Goal: Find specific page/section: Find specific page/section

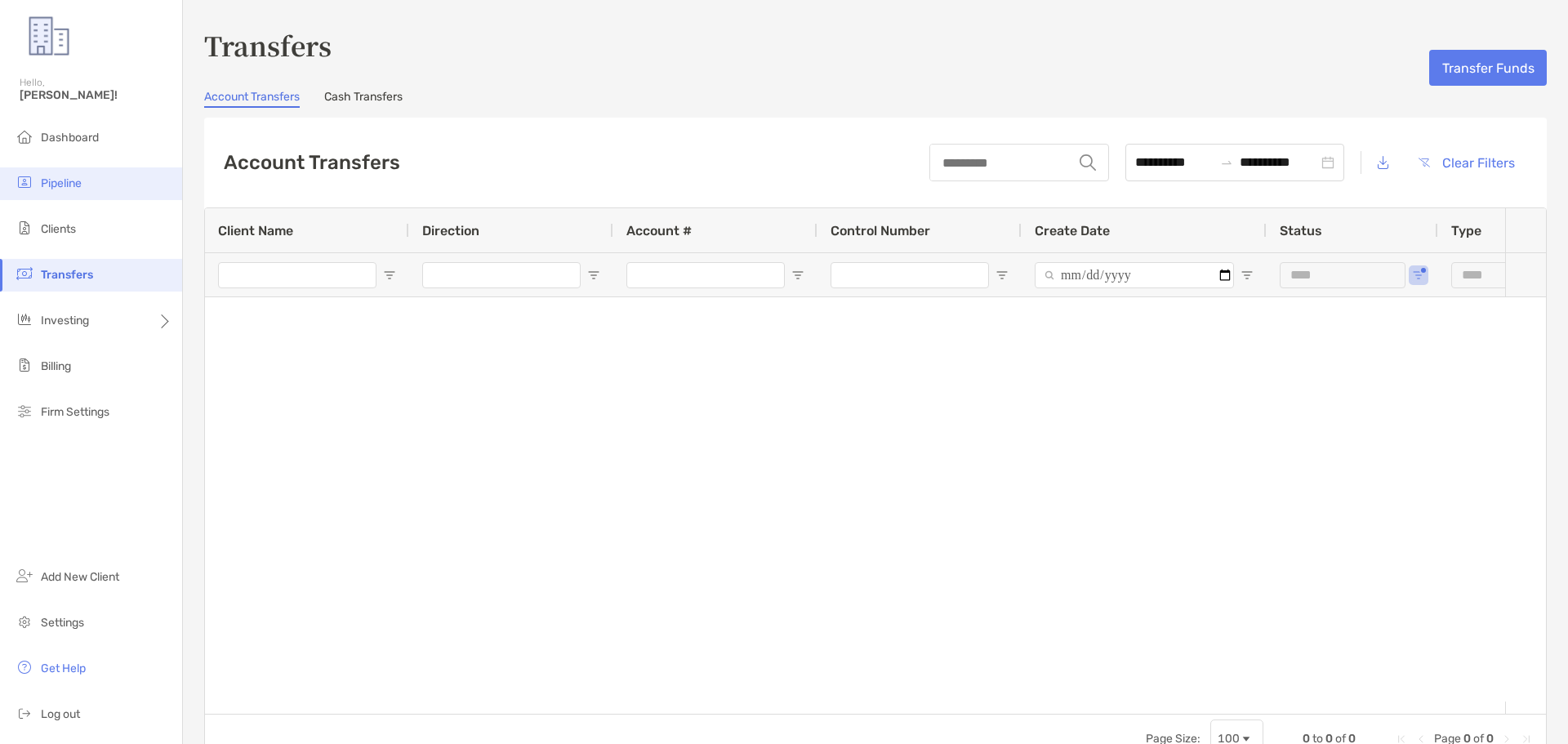
click at [75, 182] on span "Pipeline" at bounding box center [61, 183] width 41 height 14
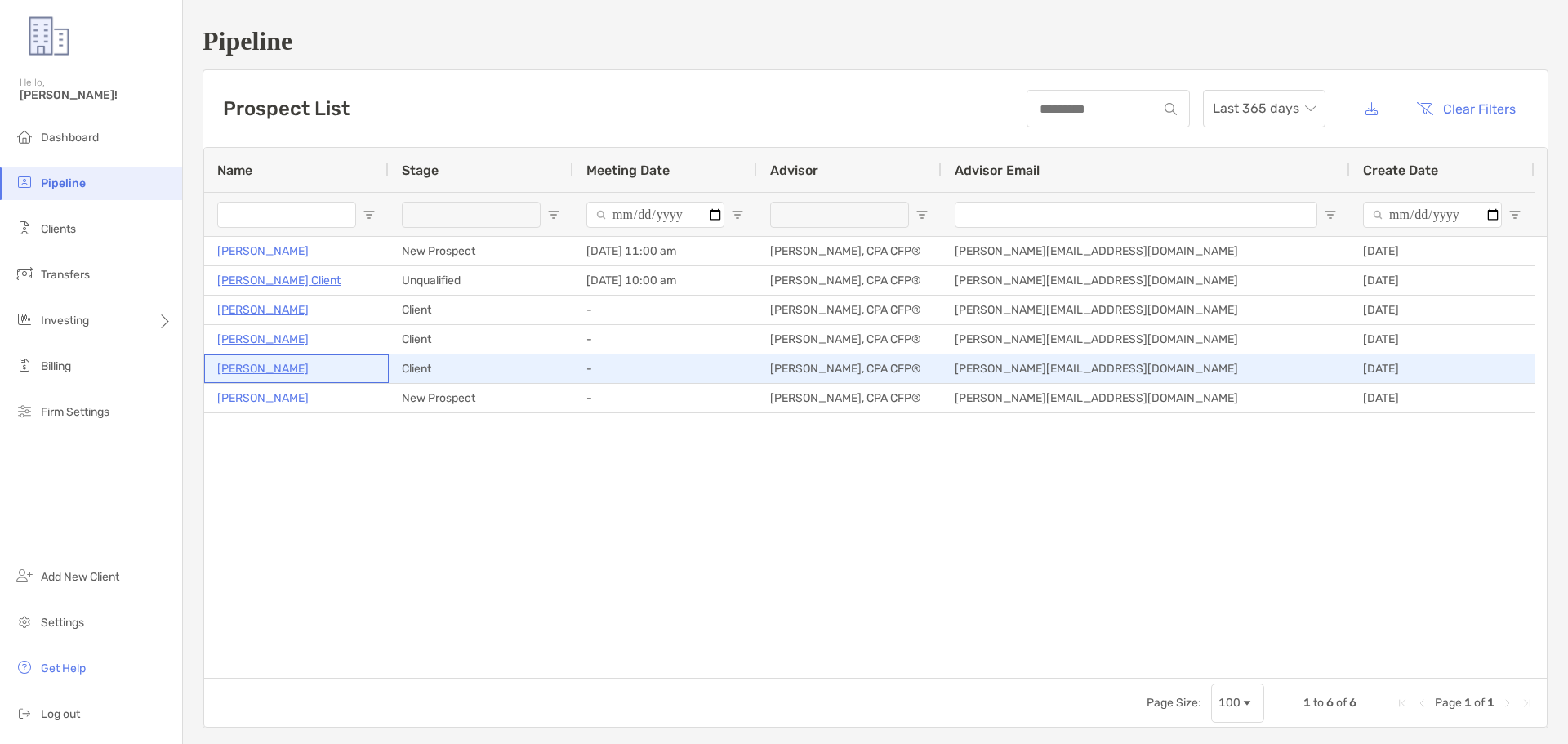
click at [268, 359] on p "[PERSON_NAME]" at bounding box center [263, 368] width 92 height 20
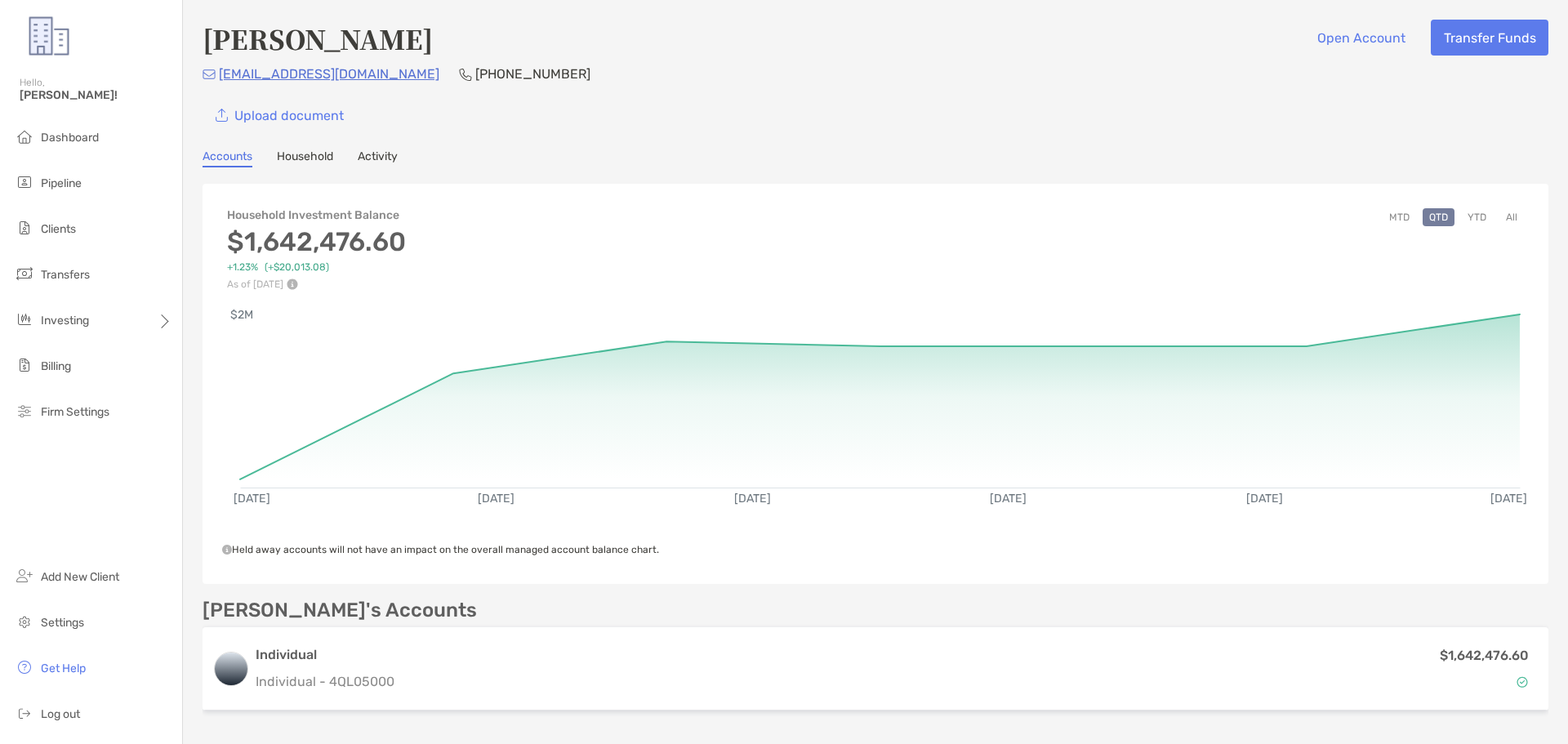
click at [1462, 218] on button "YTD" at bounding box center [1477, 217] width 32 height 18
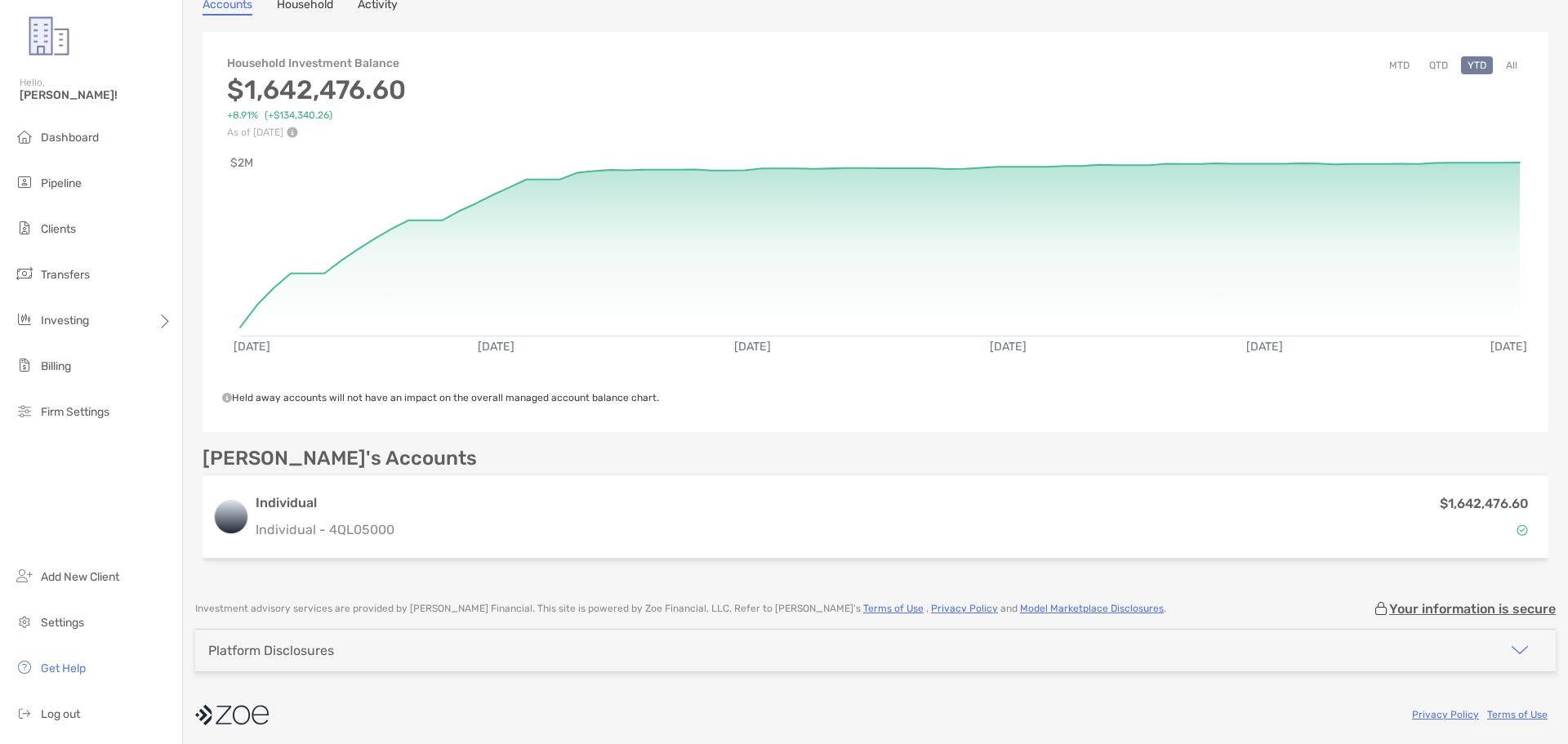
scroll to position [156, 0]
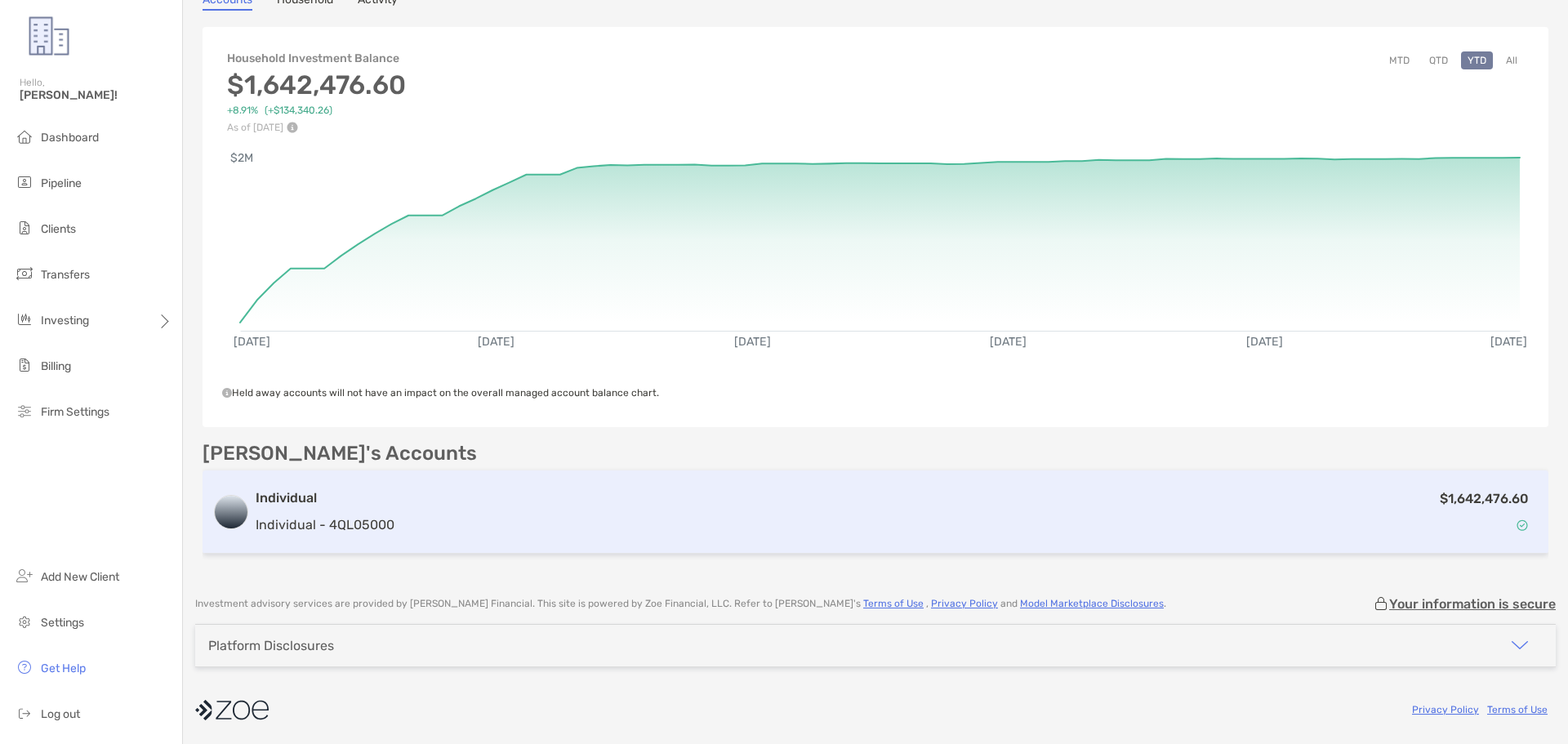
click at [790, 484] on div "Individual Individual - 4QL05000 $1,642,476.60" at bounding box center [876, 512] width 1346 height 84
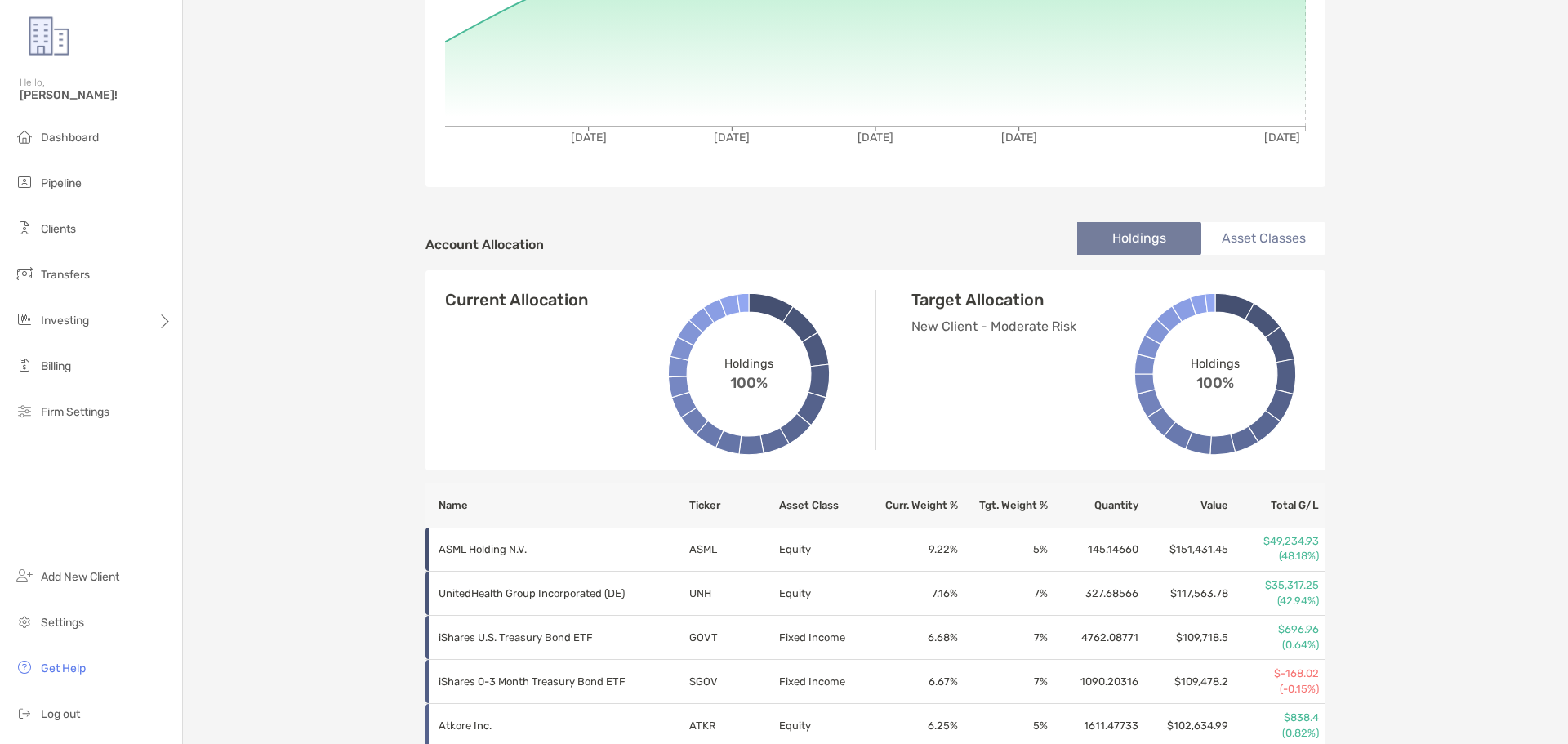
scroll to position [820, 0]
